Goal: Information Seeking & Learning: Learn about a topic

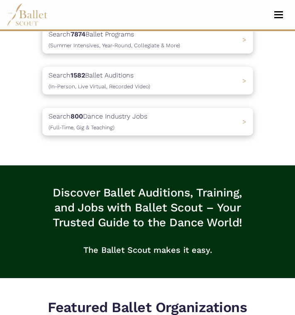
scroll to position [256, 0]
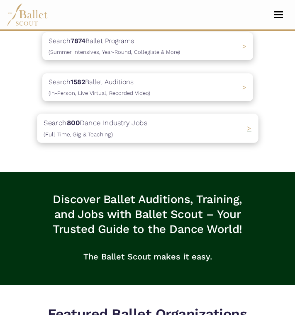
click at [182, 118] on div "Search 800 Dance Industry Jobs ([DEMOGRAPHIC_DATA], [DEMOGRAPHIC_DATA] & Teachi…" at bounding box center [147, 128] width 221 height 29
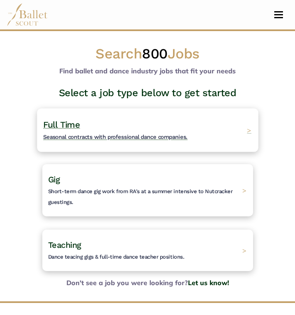
click at [181, 135] on span "Seasonal contracts with professional dance companies." at bounding box center [115, 137] width 144 height 7
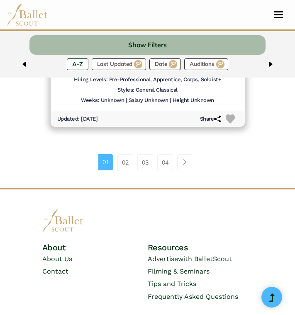
scroll to position [2228, 0]
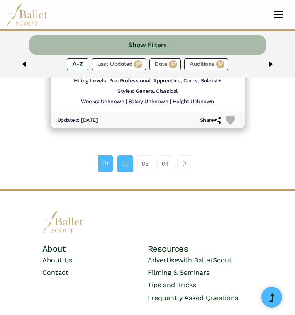
click at [127, 156] on link "02" at bounding box center [125, 164] width 16 height 17
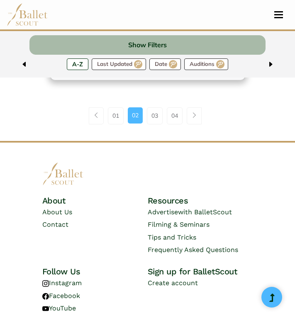
scroll to position [2237, 0]
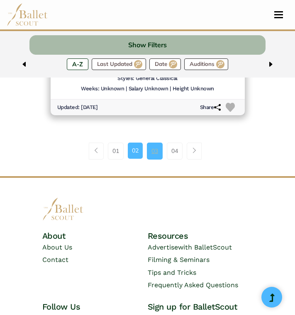
click at [153, 143] on link "03" at bounding box center [155, 151] width 16 height 17
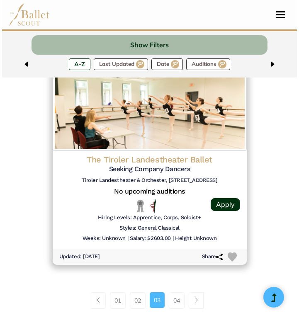
scroll to position [2094, 0]
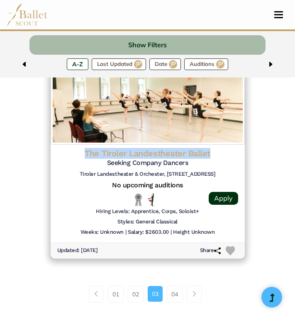
drag, startPoint x: 78, startPoint y: 131, endPoint x: 220, endPoint y: 131, distance: 141.9
click at [220, 148] on h4 "The Tiroler Landestheater Ballet" at bounding box center [147, 153] width 181 height 11
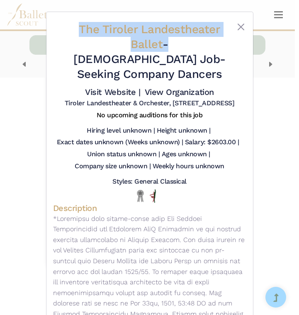
drag, startPoint x: 75, startPoint y: 29, endPoint x: 118, endPoint y: 44, distance: 45.0
click at [118, 44] on h2 "The Tiroler Landestheater Ballet - Full Time Job - Seeking Company Dancers" at bounding box center [149, 52] width 161 height 60
copy h2 "The Tiroler Landestheater Ballet"
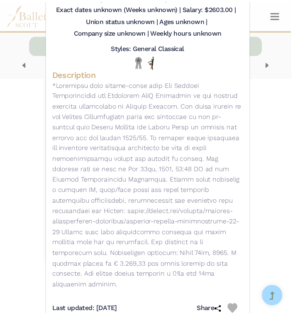
scroll to position [134, 0]
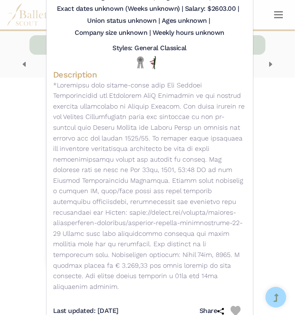
click at [266, 95] on div "The Tiroler Landestheater Ballet - Full Time Job - Seeking Company Dancers Visi…" at bounding box center [149, 157] width 299 height 315
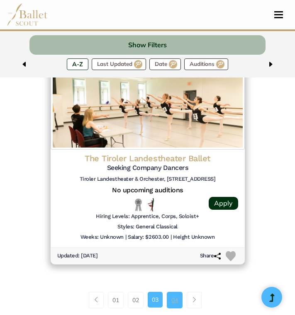
click at [174, 292] on link "04" at bounding box center [175, 300] width 16 height 17
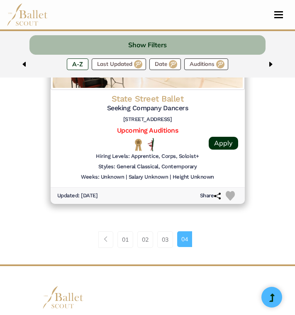
scroll to position [839, 0]
